Goal: Task Accomplishment & Management: Use online tool/utility

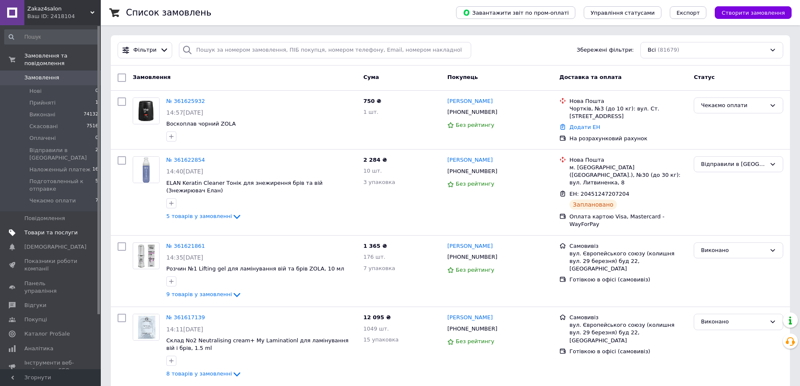
click at [59, 229] on span "Товари та послуги" at bounding box center [50, 233] width 53 height 8
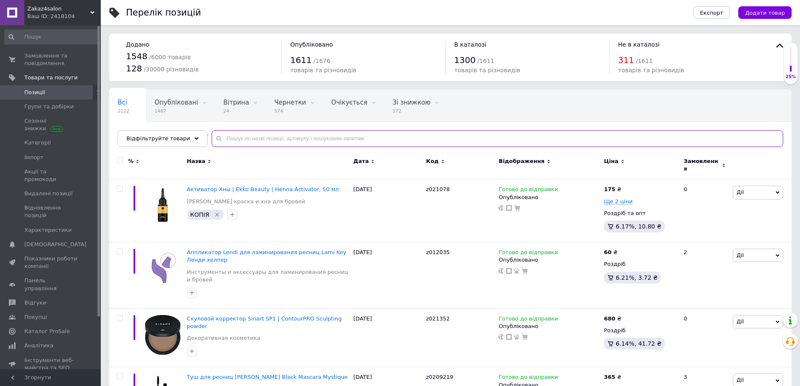
click at [252, 135] on input "text" at bounding box center [497, 138] width 571 height 17
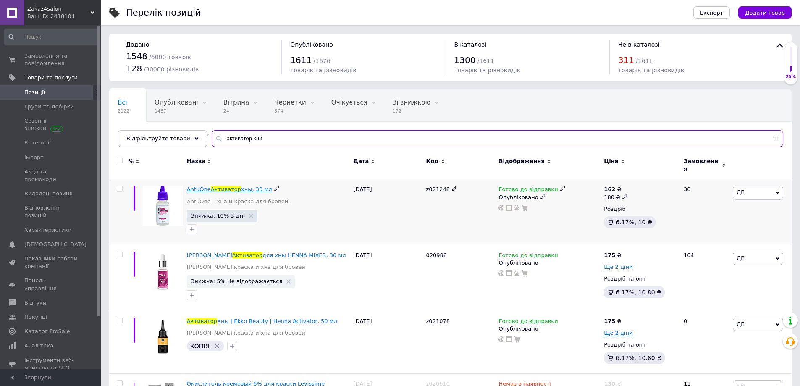
type input "активатор хни"
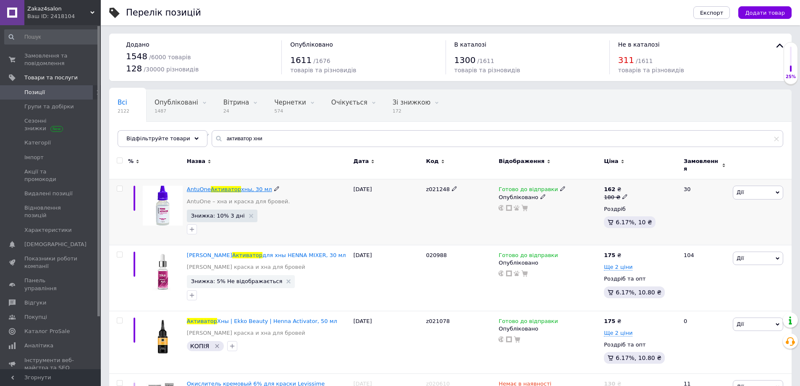
click at [227, 188] on span "Активатор" at bounding box center [226, 189] width 30 height 6
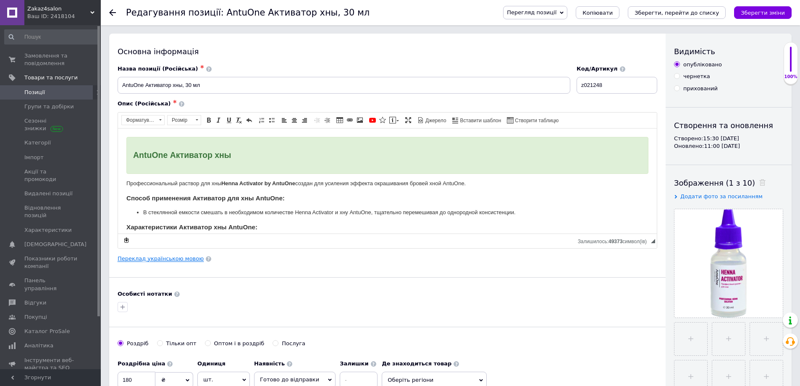
click at [189, 259] on link "Переклад українською мовою" at bounding box center [161, 258] width 86 height 7
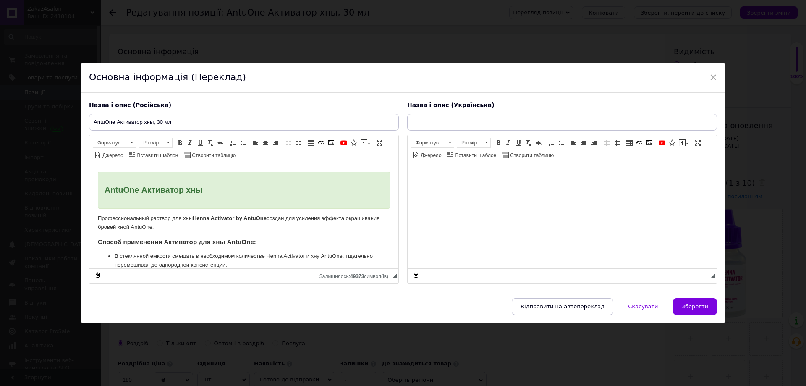
type input "AntuOne Активатор хни, 30 мл"
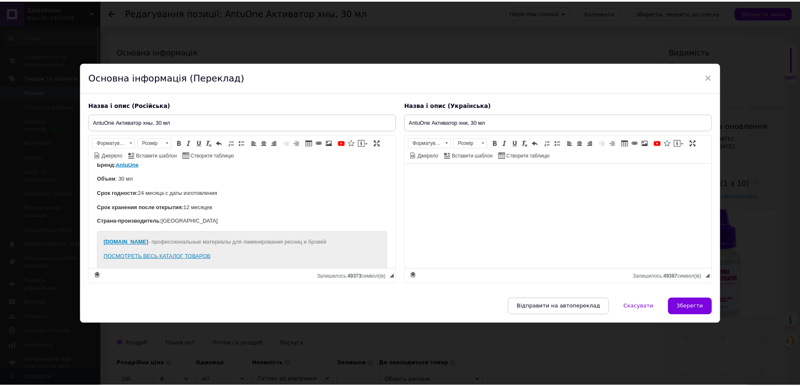
scroll to position [115, 0]
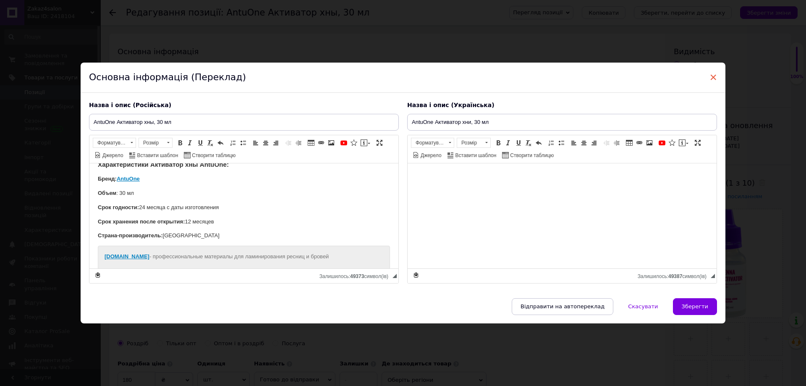
click at [711, 78] on span "×" at bounding box center [714, 77] width 8 height 14
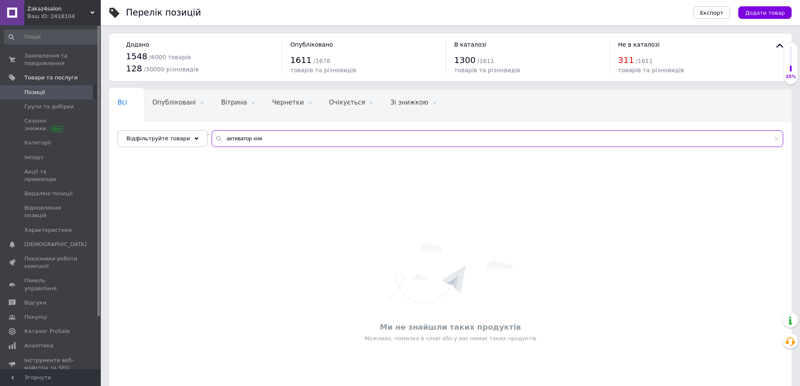
click at [285, 137] on input "активатор хни" at bounding box center [497, 138] width 571 height 17
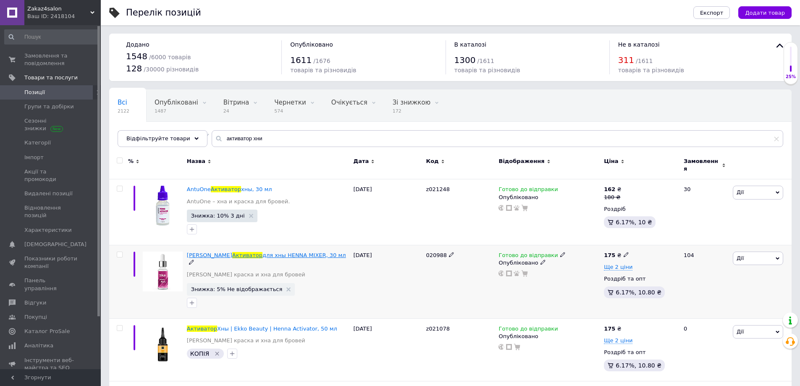
click at [262, 252] on span "для хны HENNA MIXER, 30 мл" at bounding box center [304, 255] width 84 height 6
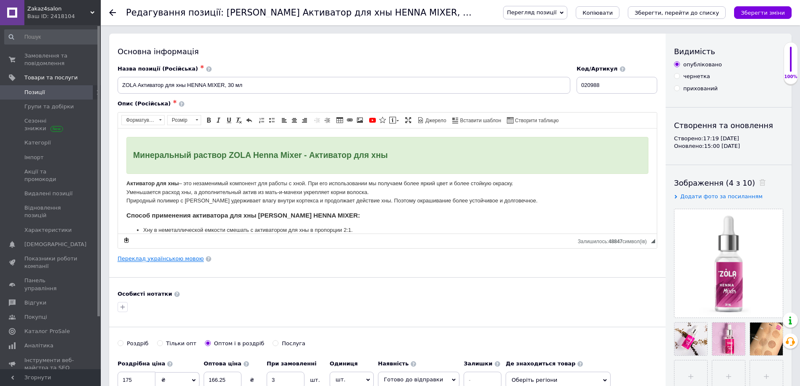
click at [184, 257] on link "Переклад українською мовою" at bounding box center [161, 258] width 86 height 7
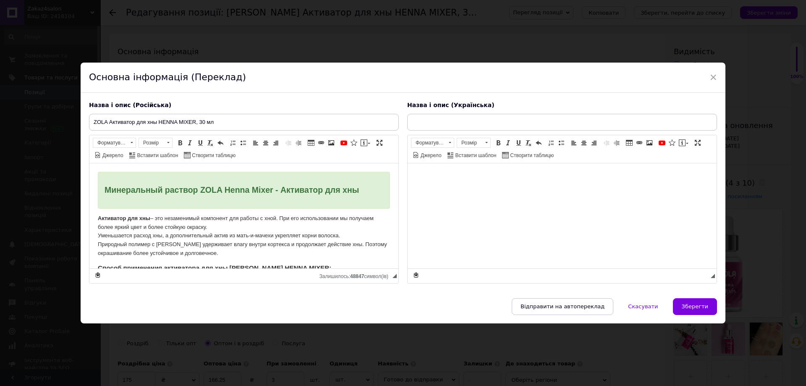
type input "ZOLA Активатор для хни HENNA MIXER, 30 мл"
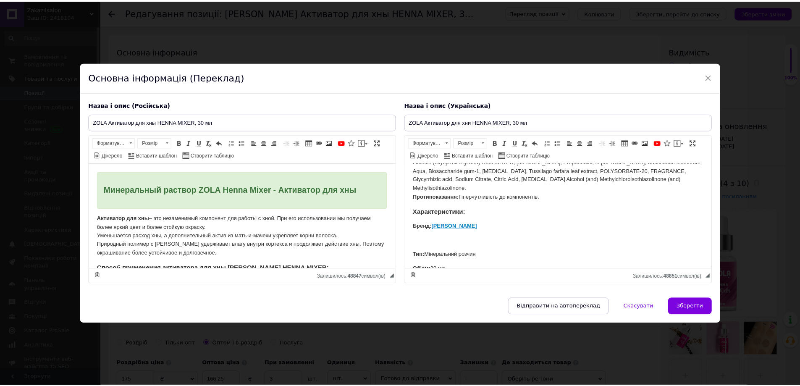
scroll to position [459, 0]
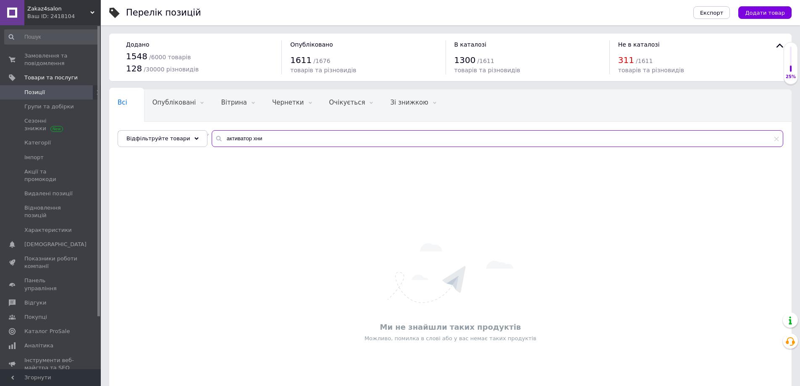
click at [272, 138] on input "активатор хни" at bounding box center [497, 138] width 571 height 17
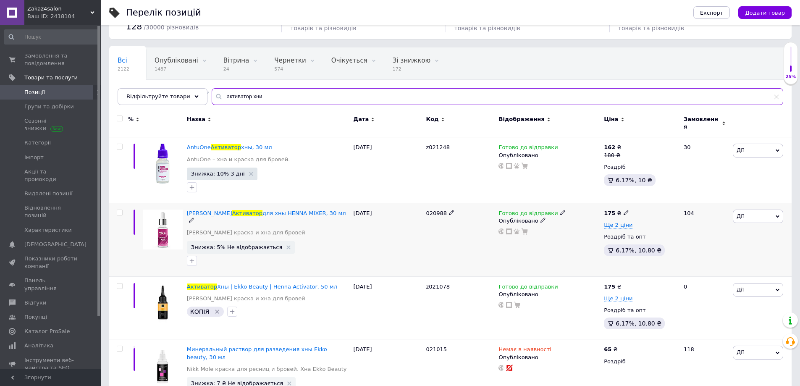
scroll to position [57, 0]
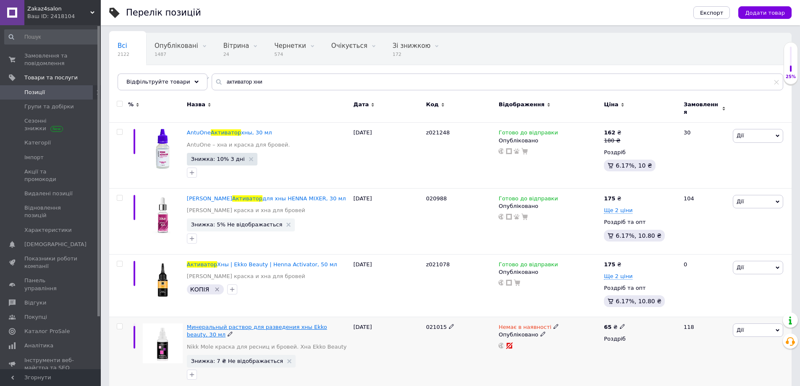
click at [301, 324] on span "Минеральный раствор для разведения хны Ekko beauty, 30 мл" at bounding box center [257, 331] width 140 height 14
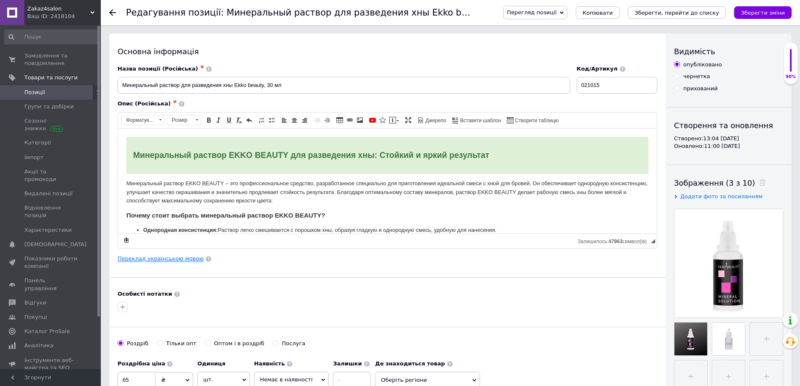
click at [170, 261] on link "Переклад українською мовою" at bounding box center [161, 258] width 86 height 7
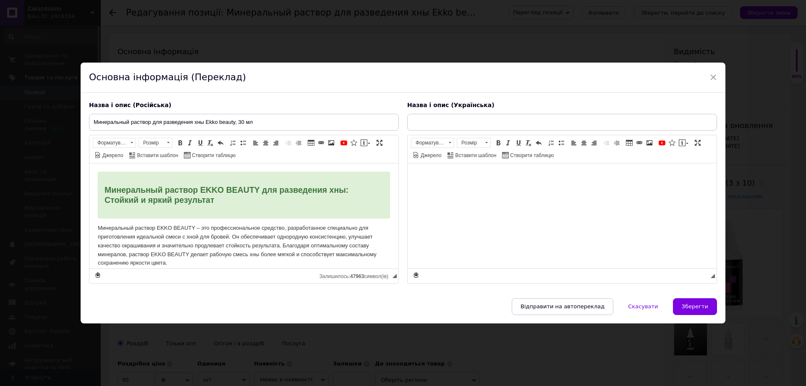
type input "Мінеральний розчин для розведення хни Ekko beauty, 30 мл"
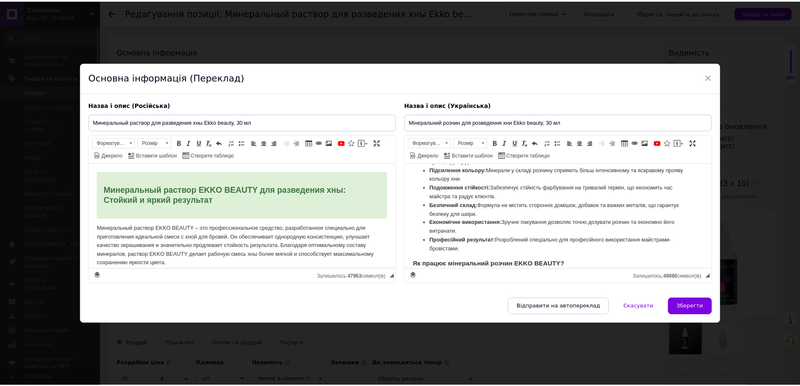
scroll to position [281, 0]
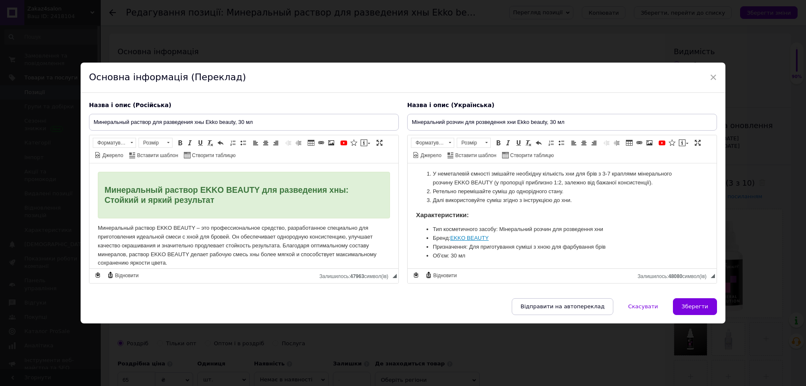
click at [30, 140] on div "× Основна інформація (Переклад) Назва і опис (Російська) Минеральный раствор дл…" at bounding box center [403, 193] width 806 height 386
click at [692, 304] on span "Зберегти" at bounding box center [695, 306] width 26 height 6
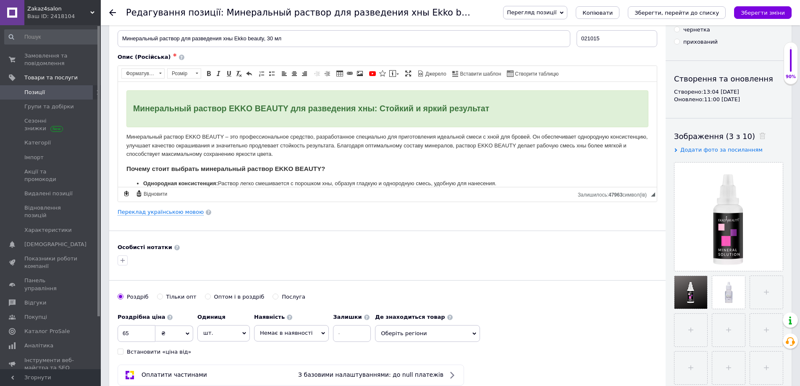
scroll to position [168, 0]
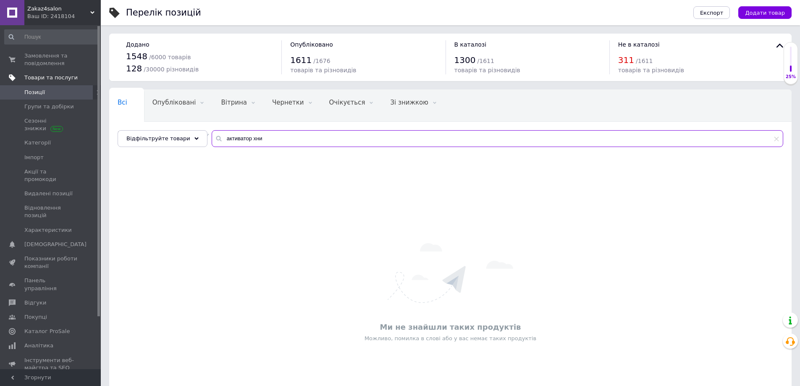
drag, startPoint x: 198, startPoint y: 120, endPoint x: 1, endPoint y: 83, distance: 200.4
click at [0, 83] on div "Zakaz4salon Ваш ID: 2418104 Сайт Zakaz4salon Кабінет покупця Перевірити стан си…" at bounding box center [400, 221] width 800 height 443
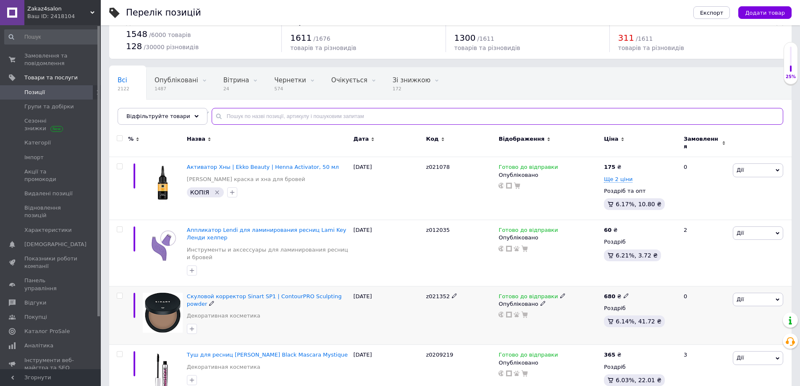
scroll to position [42, 0]
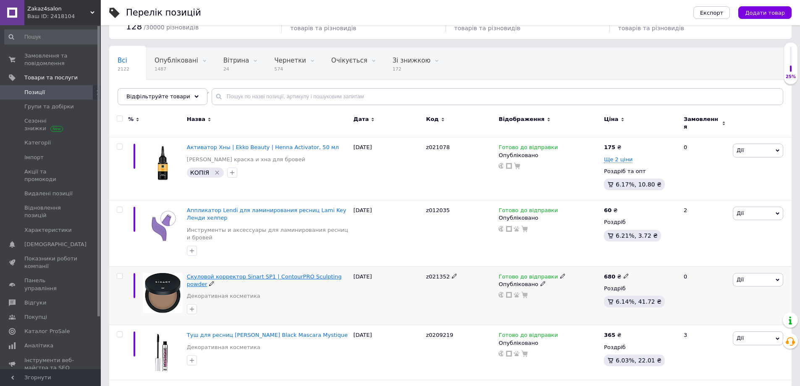
click at [281, 273] on span "Скуловой корректор Sinart SP1 | ContourPRO Sculpting powder" at bounding box center [264, 280] width 155 height 14
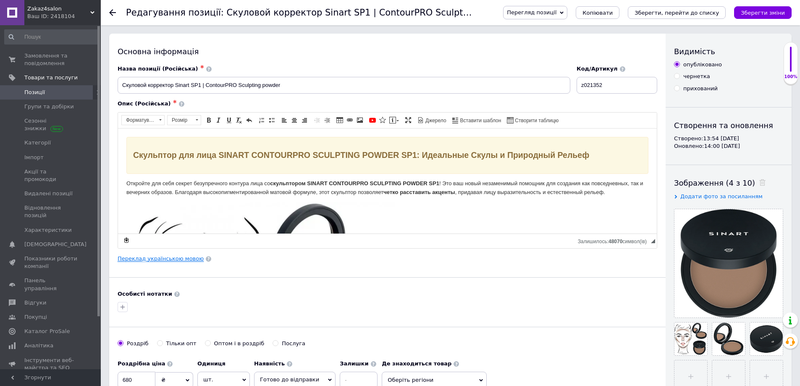
click at [179, 257] on link "Переклад українською мовою" at bounding box center [161, 258] width 86 height 7
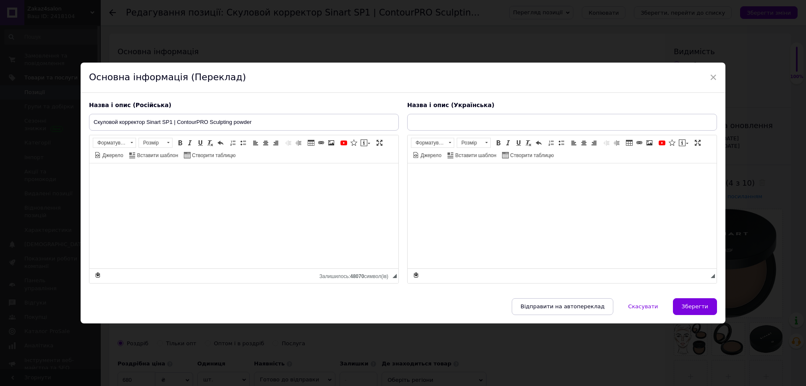
type input "Скуловой корректор Sinart SP1 | ContourPRO Sculpting powder"
click at [484, 146] on span at bounding box center [486, 142] width 8 height 9
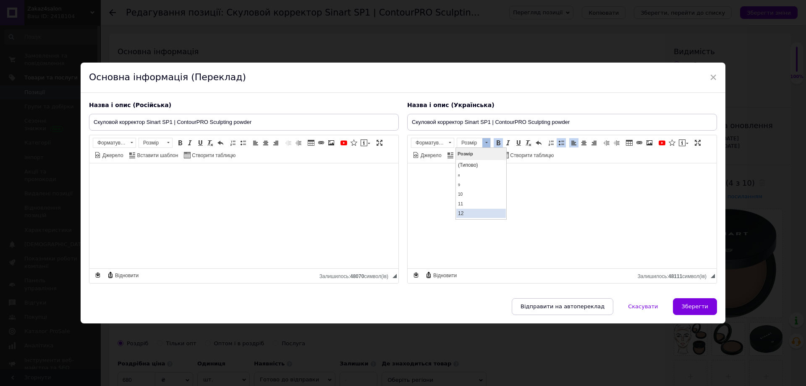
click at [471, 210] on link "12" at bounding box center [481, 212] width 50 height 9
